Goal: Information Seeking & Learning: Learn about a topic

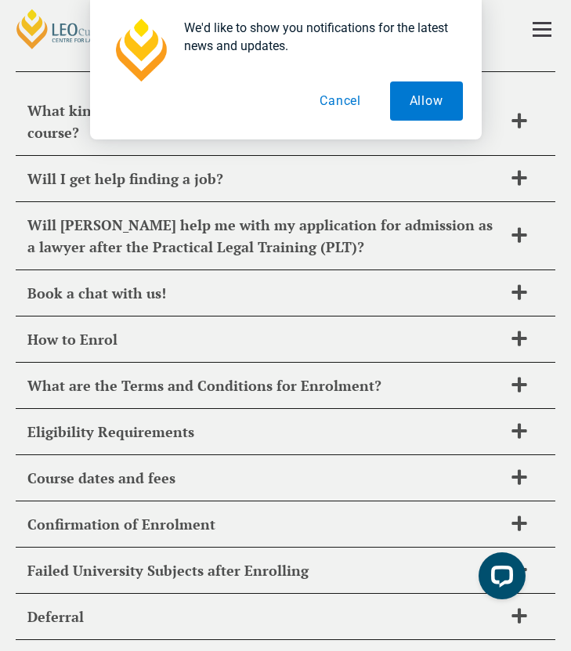
scroll to position [9, 0]
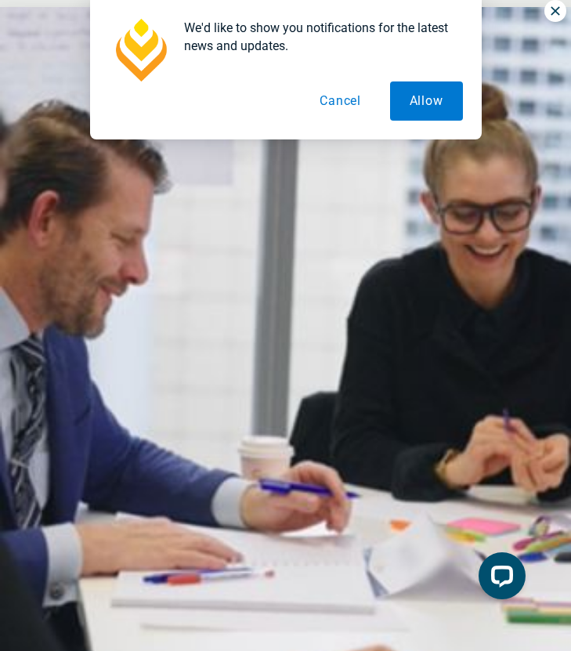
click at [559, 13] on div "We'd like to show you notifications for the latest news and updates. Allow Canc…" at bounding box center [285, 69] width 571 height 139
click at [552, 5] on div "We'd like to show you notifications for the latest news and updates. Allow Canc…" at bounding box center [285, 69] width 571 height 139
click at [350, 96] on button "Cancel" at bounding box center [340, 100] width 81 height 39
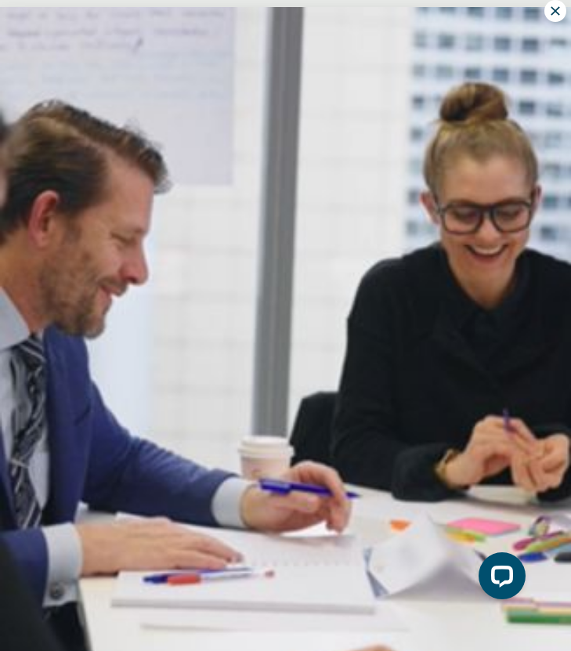
click at [553, 10] on icon at bounding box center [555, 11] width 14 height 14
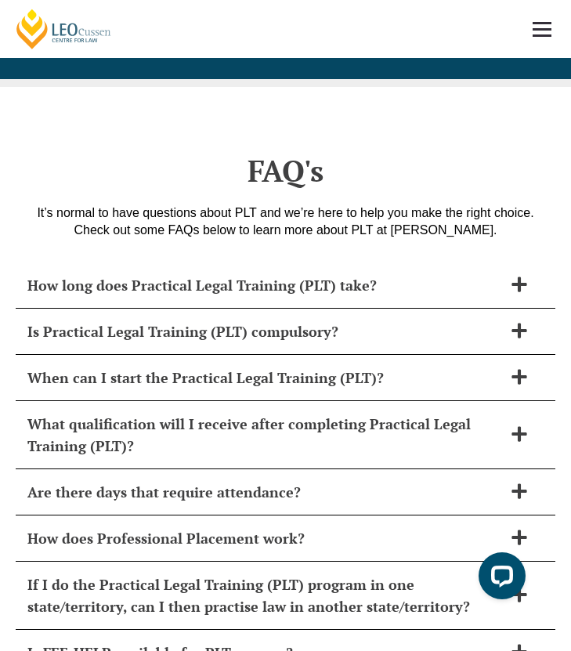
scroll to position [9233, 0]
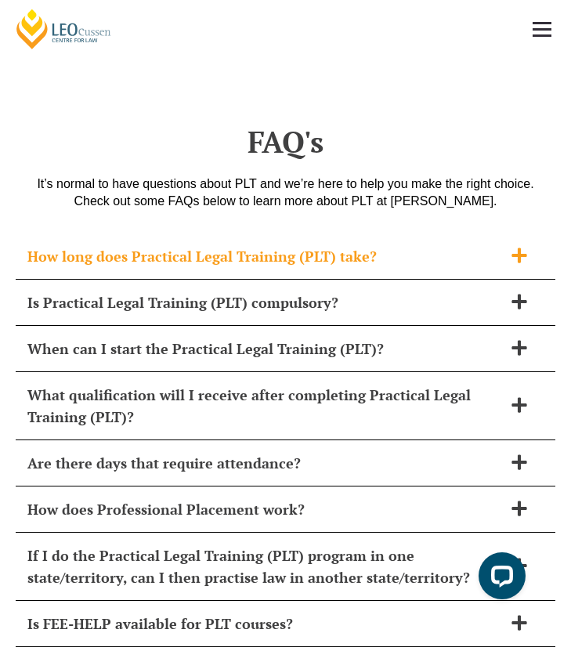
click at [309, 245] on h2 "How long does Practical Legal Training (PLT) take?" at bounding box center [264, 256] width 475 height 22
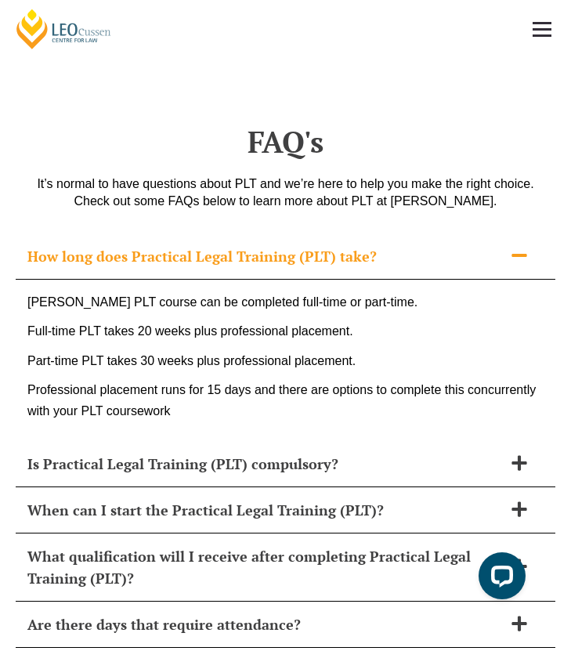
click at [309, 245] on h2 "How long does Practical Legal Training (PLT) take?" at bounding box center [264, 256] width 475 height 22
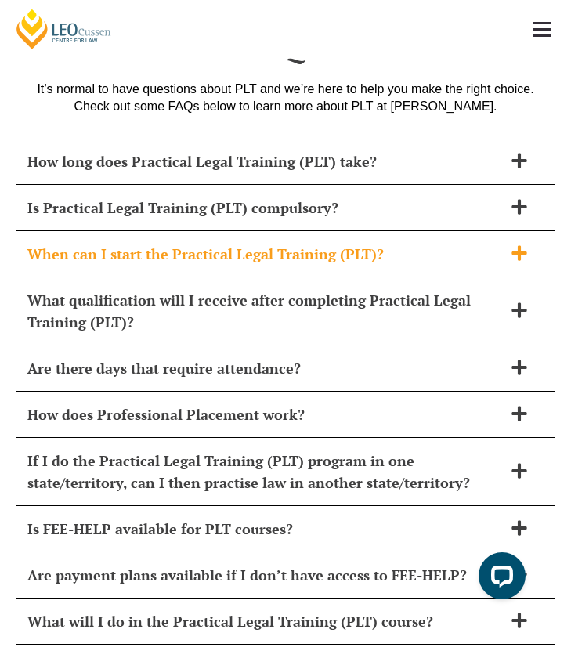
scroll to position [9331, 0]
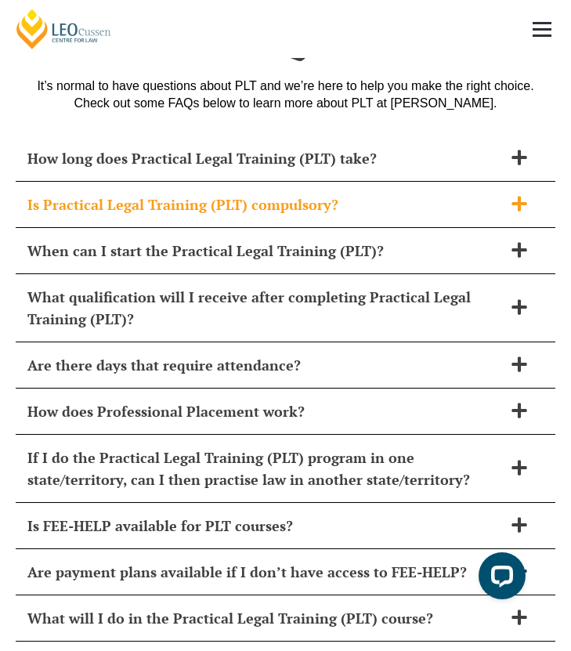
click at [306, 182] on div "Is Practical Legal Training (PLT) compulsory?" at bounding box center [286, 205] width 540 height 46
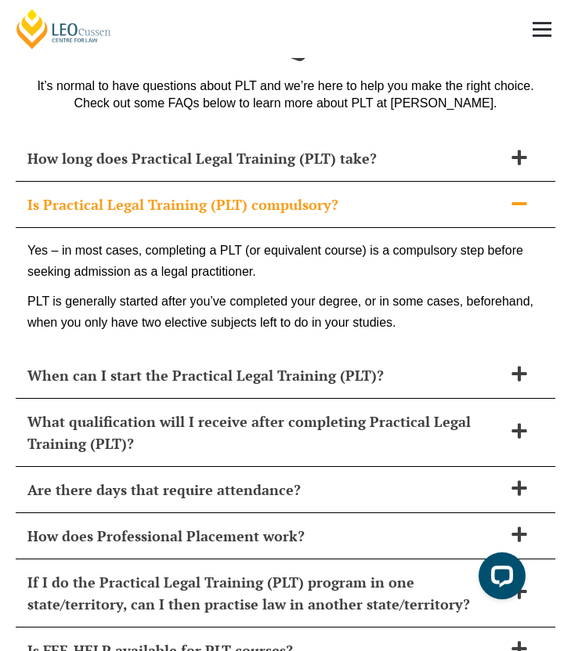
click at [306, 182] on div "Is Practical Legal Training (PLT) compulsory?" at bounding box center [286, 205] width 540 height 46
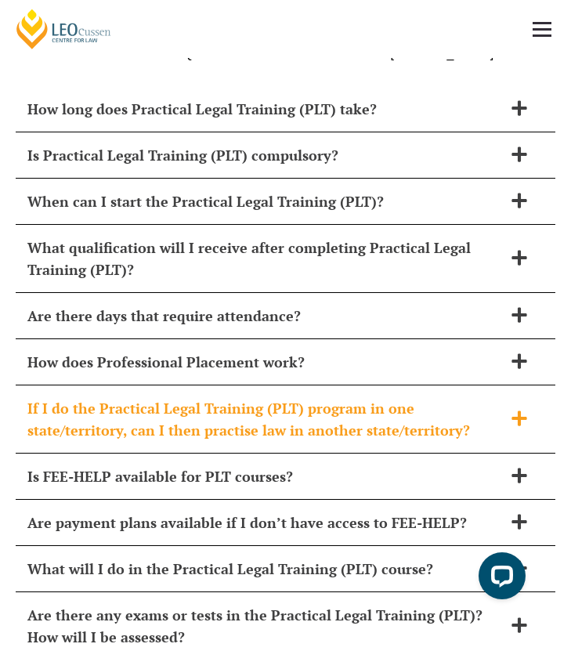
scroll to position [9387, 0]
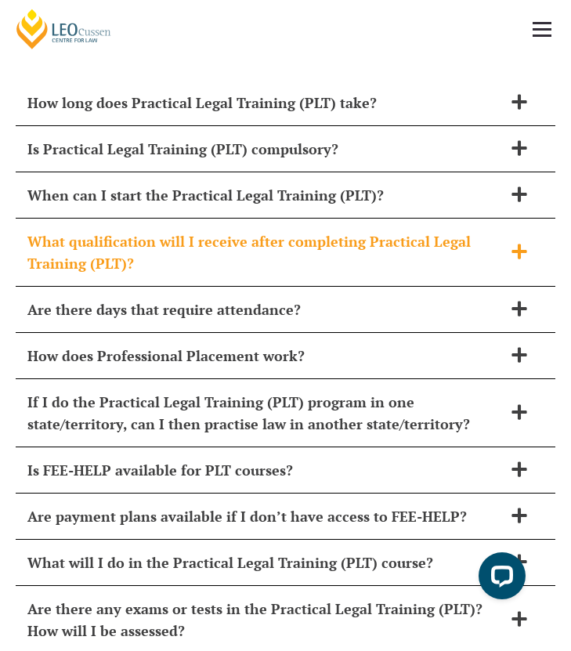
click at [311, 230] on h2 "What qualification will I receive after completing Practical Legal Training (PL…" at bounding box center [264, 252] width 475 height 44
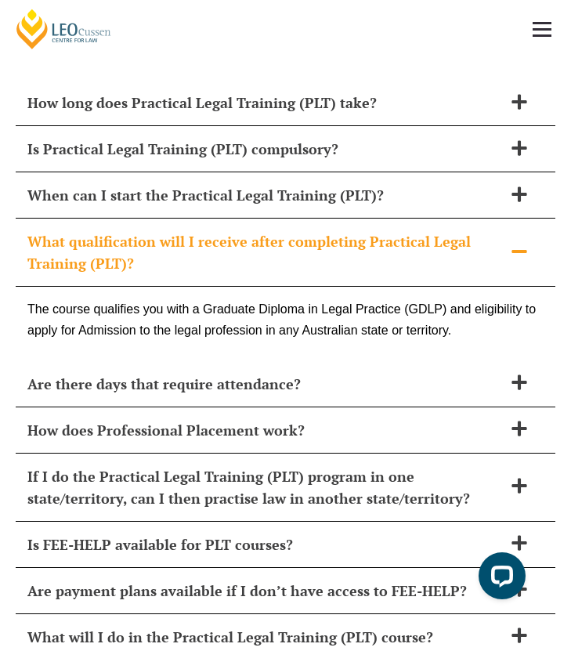
click at [311, 230] on h2 "What qualification will I receive after completing Practical Legal Training (PL…" at bounding box center [264, 252] width 475 height 44
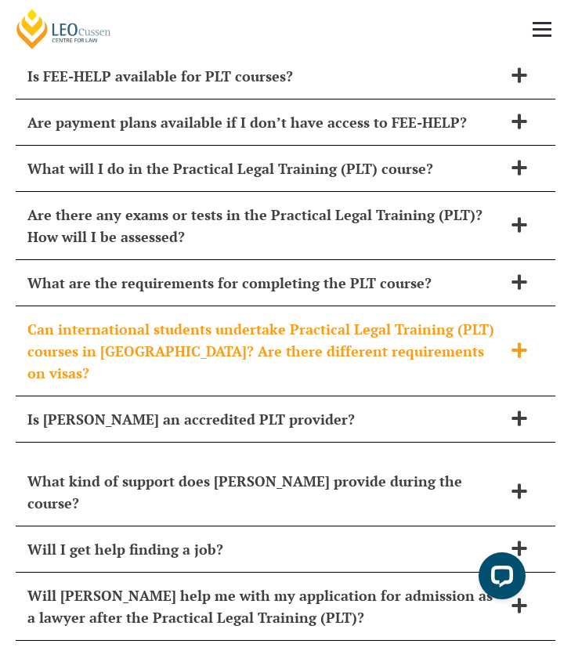
scroll to position [9788, 0]
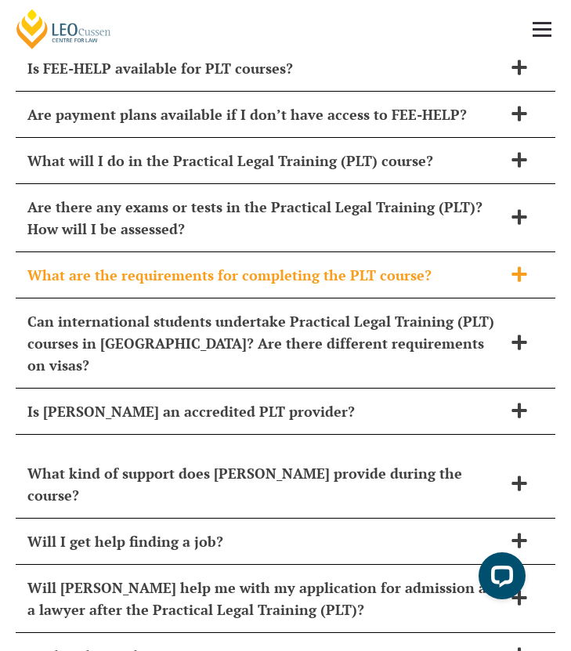
click at [303, 264] on h2 "What are the requirements for completing the PLT course?" at bounding box center [264, 275] width 475 height 22
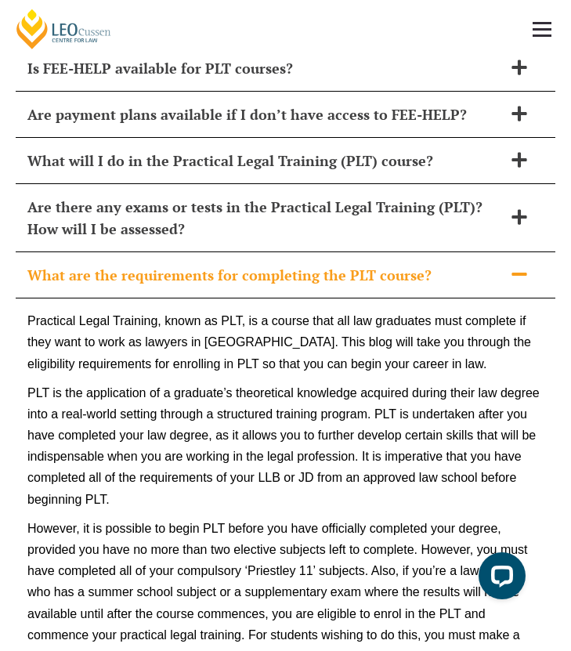
click at [279, 264] on h2 "What are the requirements for completing the PLT course?" at bounding box center [264, 275] width 475 height 22
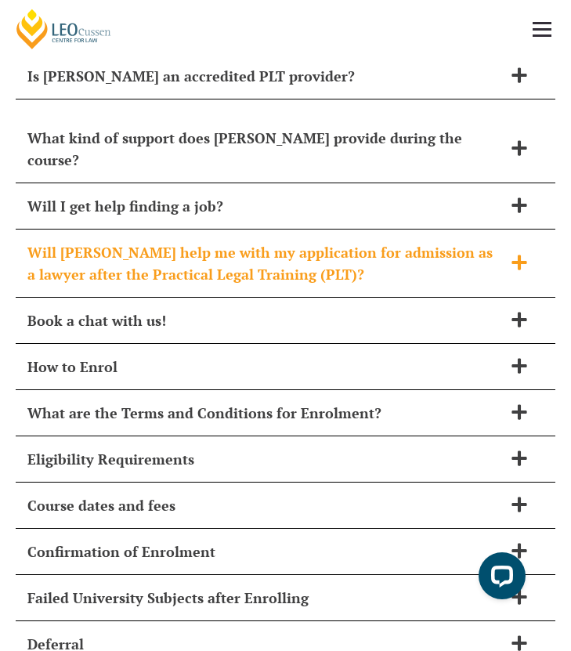
scroll to position [10133, 0]
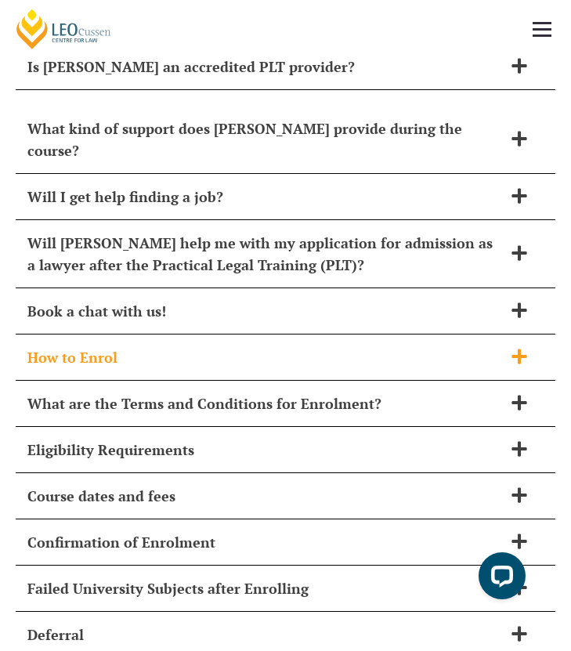
click at [271, 346] on h2 "How to Enrol" at bounding box center [264, 357] width 475 height 22
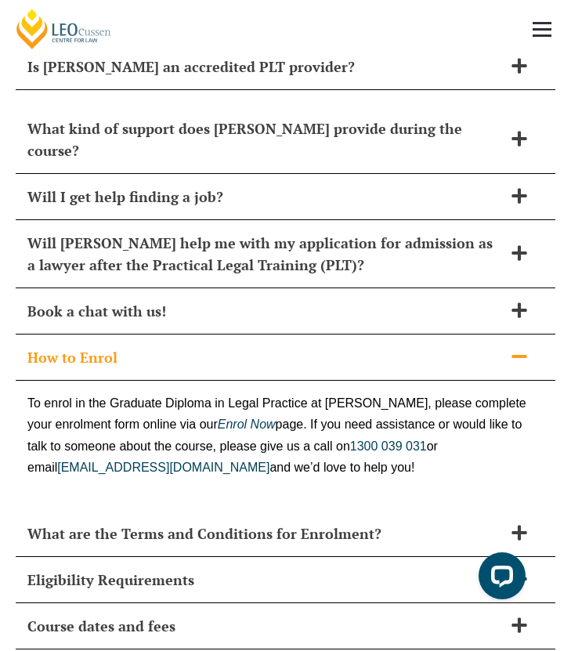
click at [271, 346] on h2 "How to Enrol" at bounding box center [264, 357] width 475 height 22
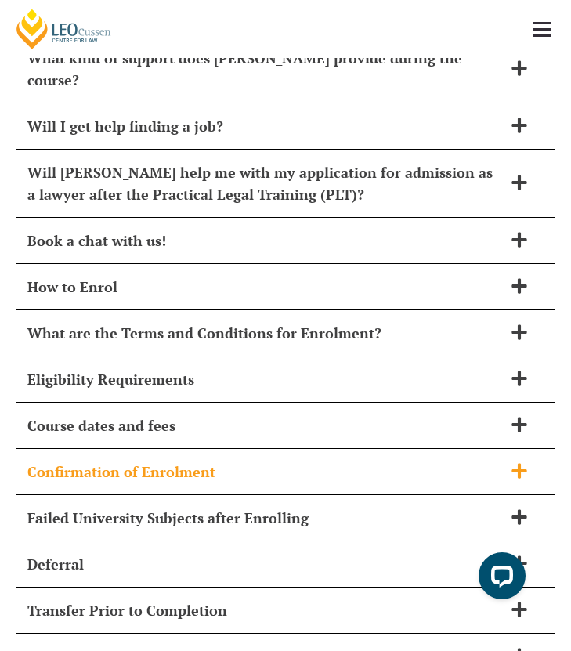
scroll to position [10202, 0]
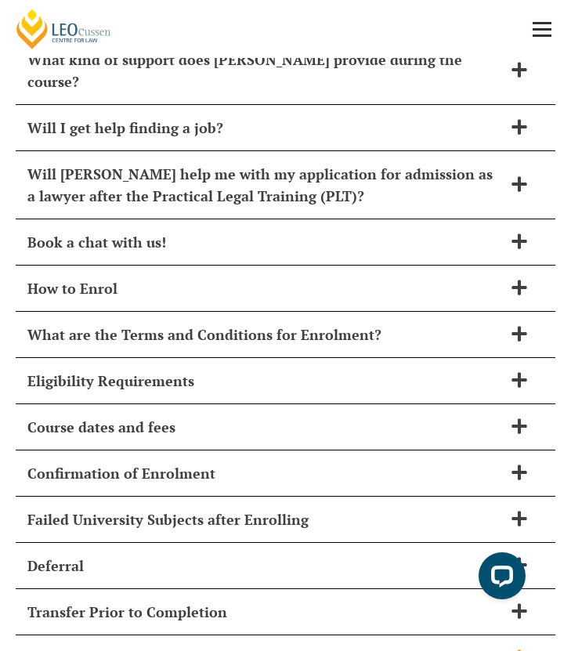
click at [398, 647] on h2 "Living Allowances (Austudy and Youth): the PLT is a full-time course" at bounding box center [264, 658] width 475 height 22
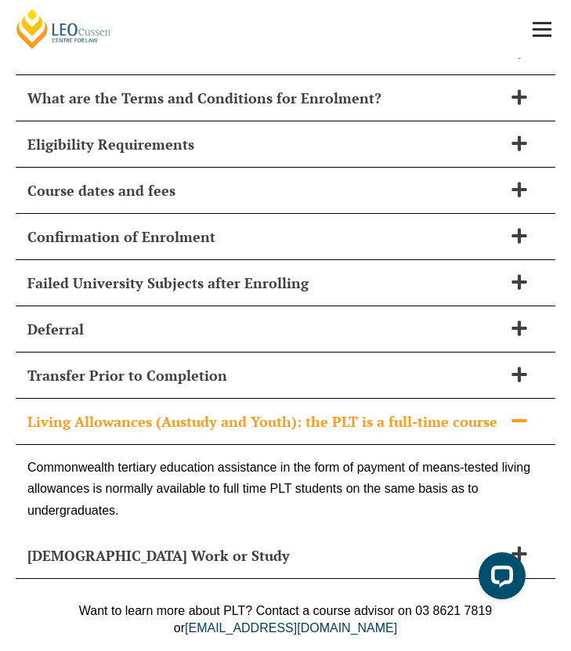
scroll to position [10436, 0]
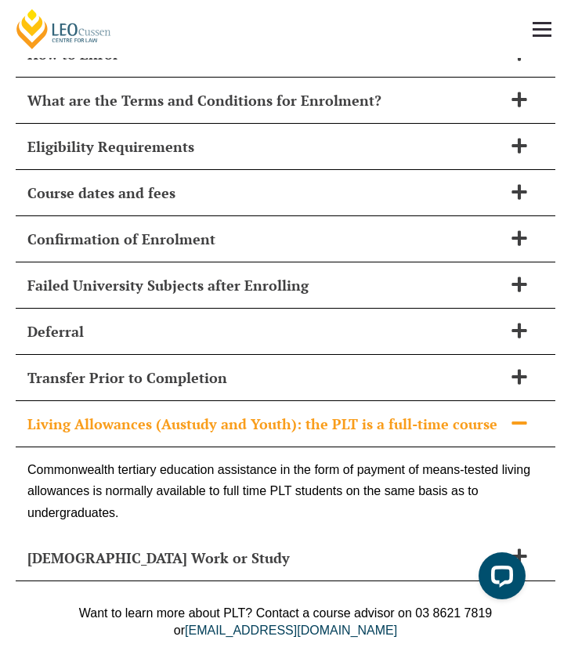
click at [399, 413] on h2 "Living Allowances (Austudy and Youth): the PLT is a full-time course" at bounding box center [264, 424] width 475 height 22
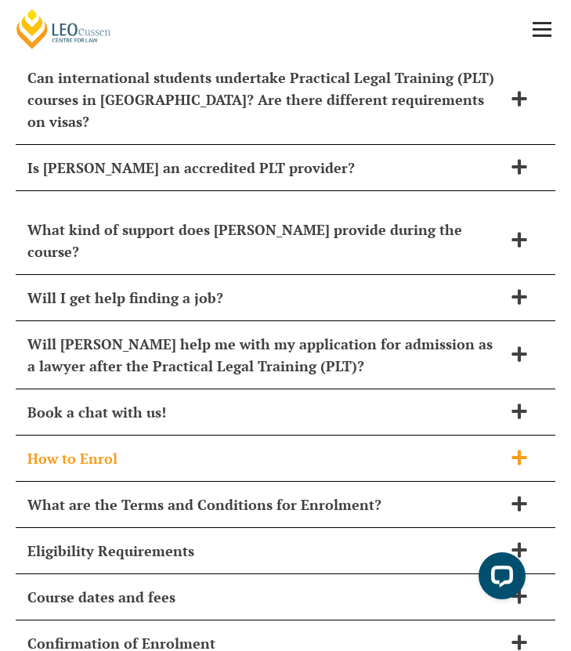
scroll to position [10033, 0]
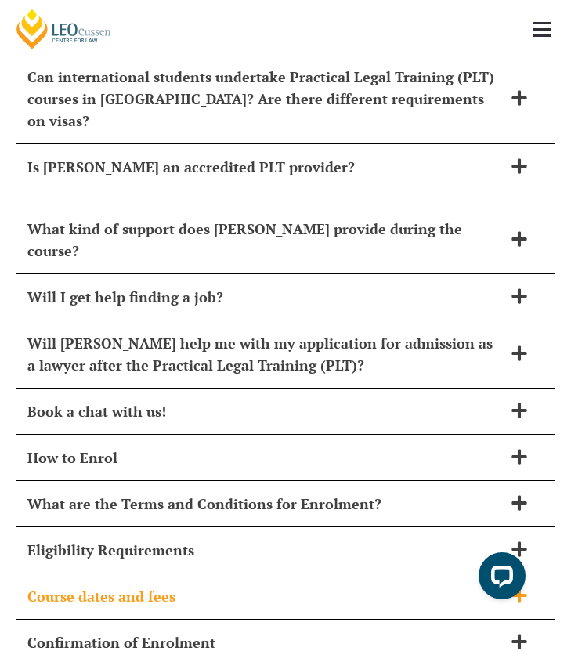
click at [336, 585] on h2 "Course dates and fees" at bounding box center [264, 596] width 475 height 22
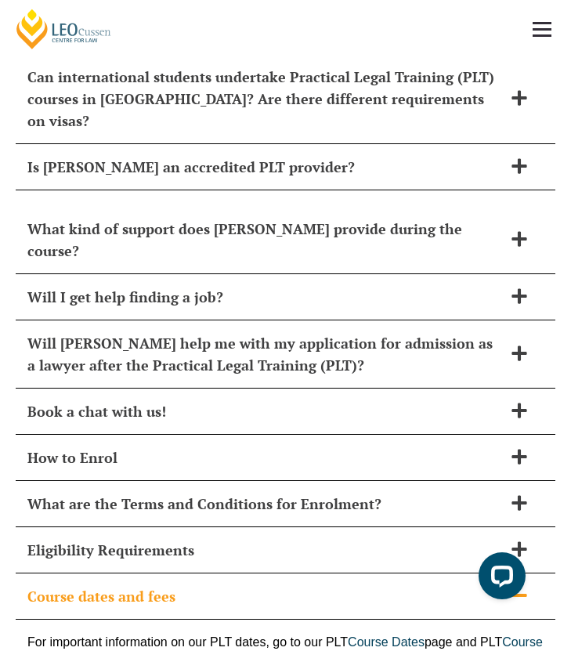
click at [336, 585] on h2 "Course dates and fees" at bounding box center [264, 596] width 475 height 22
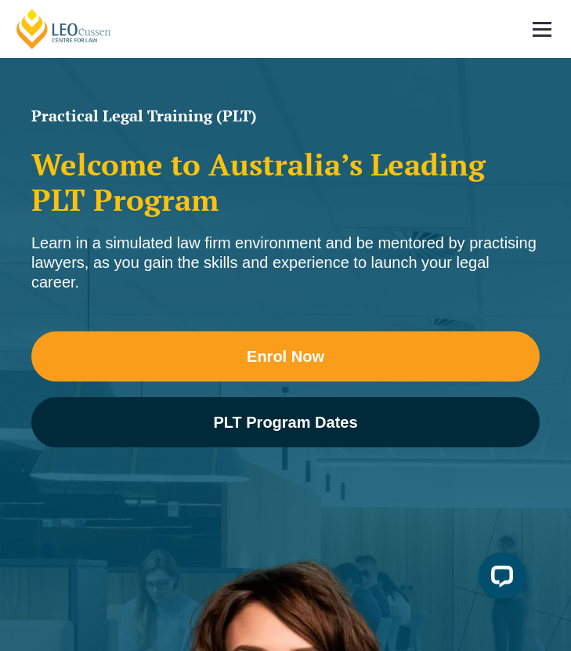
scroll to position [0, 0]
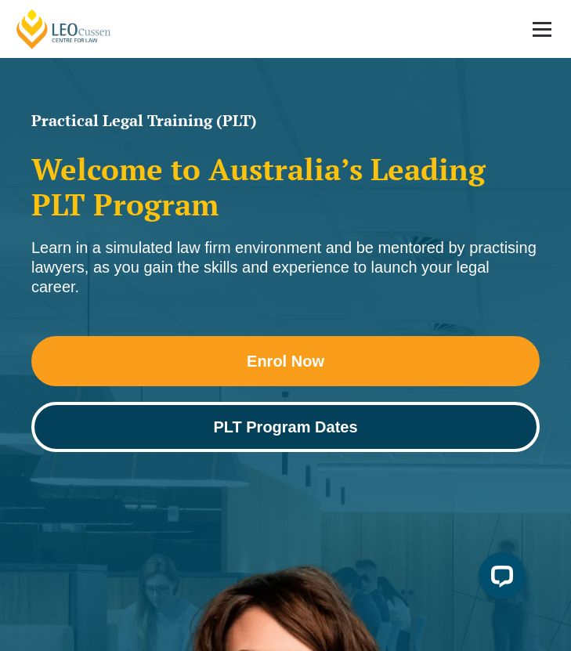
click at [325, 411] on link "PLT Program Dates" at bounding box center [285, 427] width 508 height 50
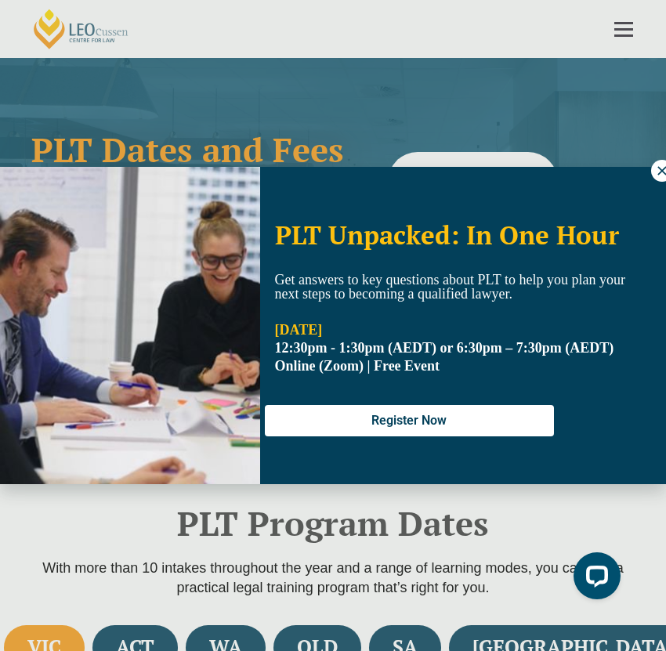
click at [570, 169] on icon at bounding box center [662, 171] width 14 height 14
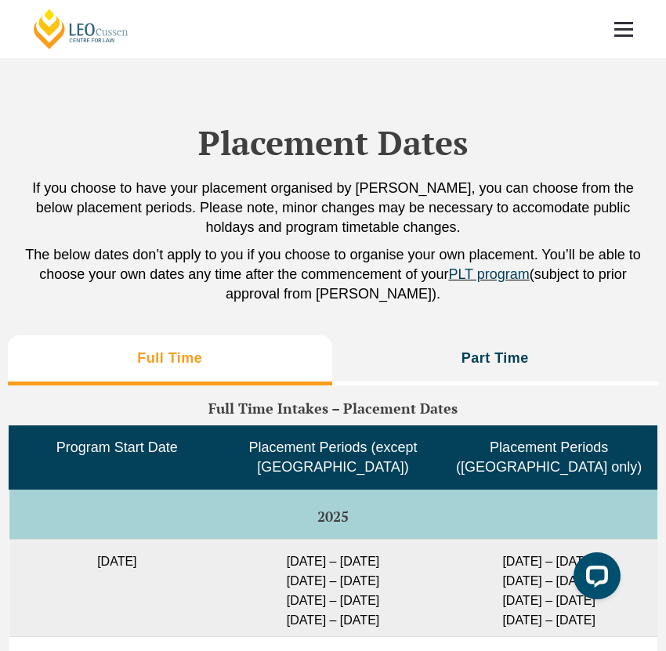
scroll to position [3803, 0]
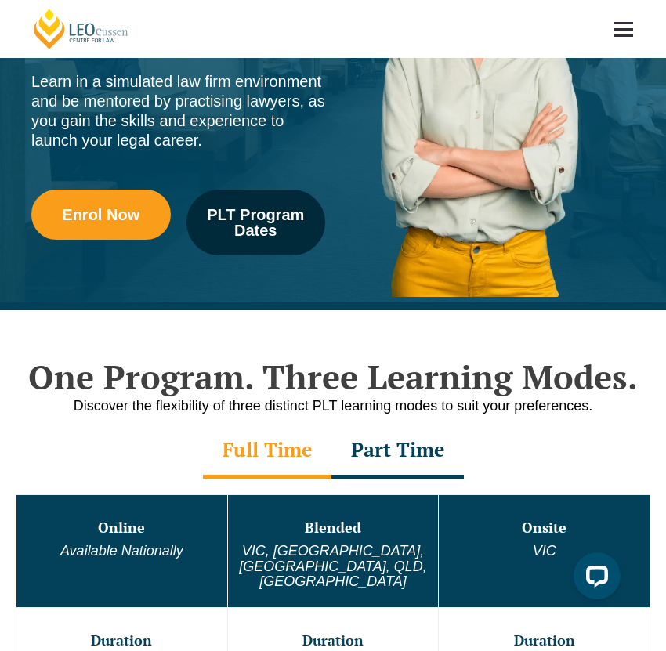
scroll to position [389, 0]
